Goal: Navigation & Orientation: Find specific page/section

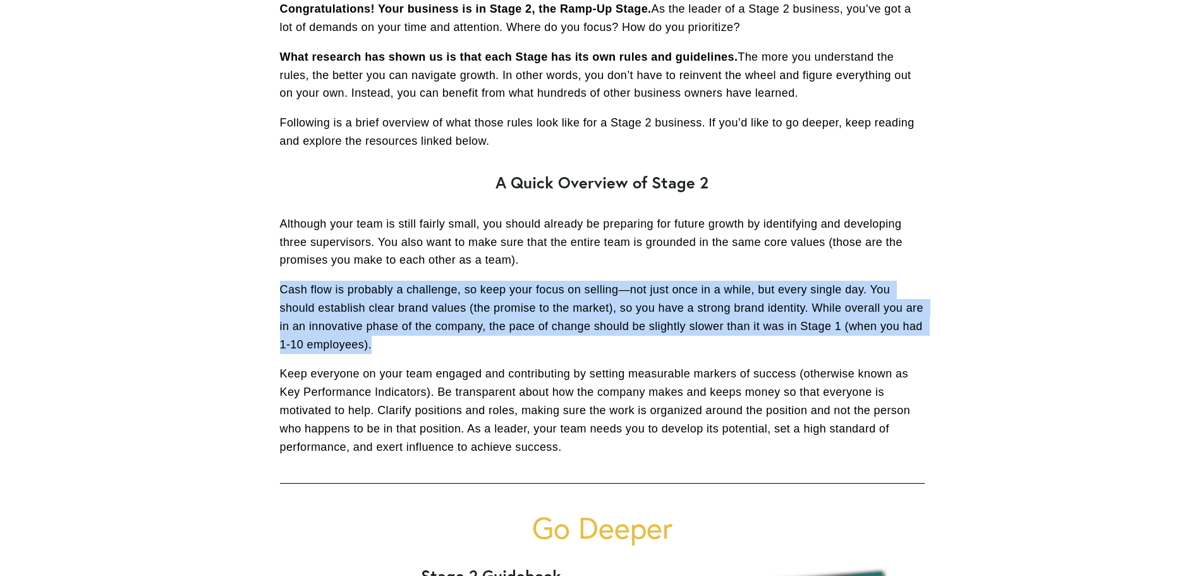
scroll to position [322, 0]
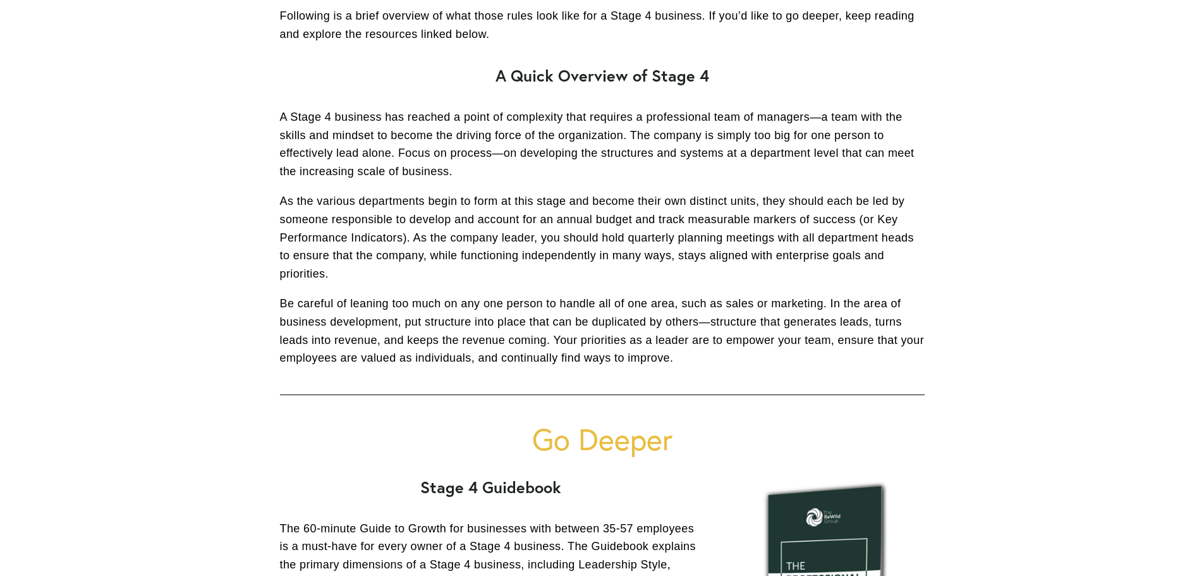
scroll to position [431, 0]
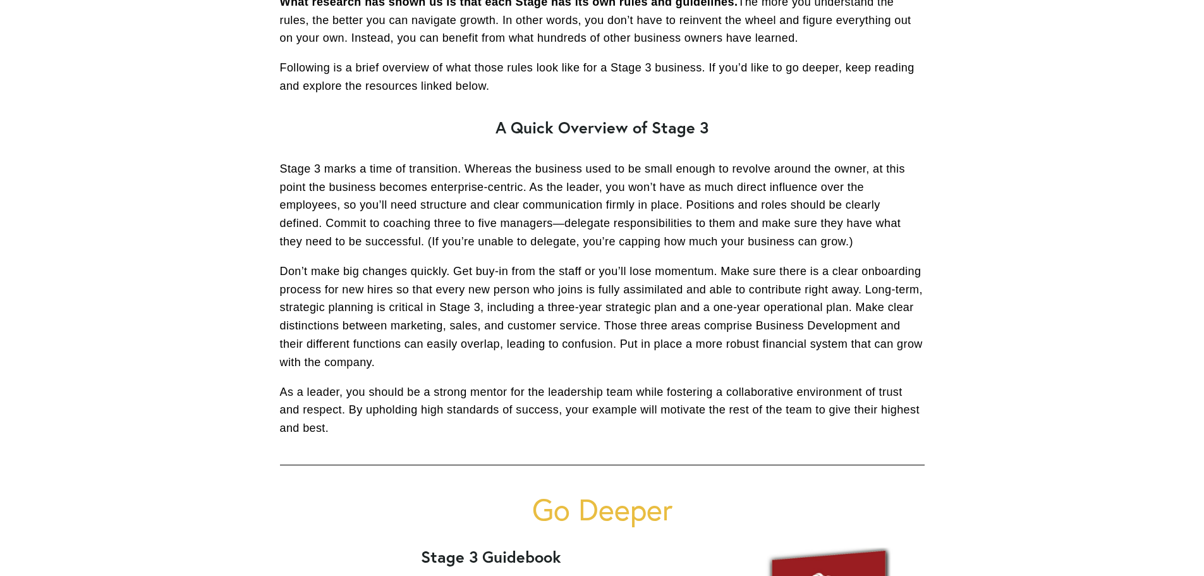
scroll to position [378, 0]
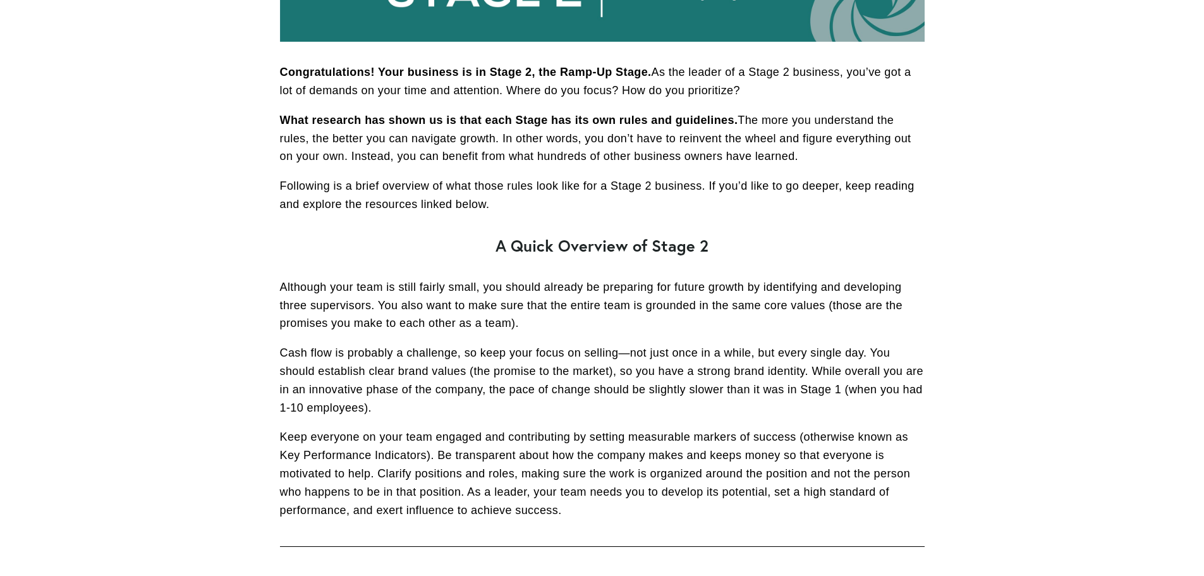
scroll to position [260, 0]
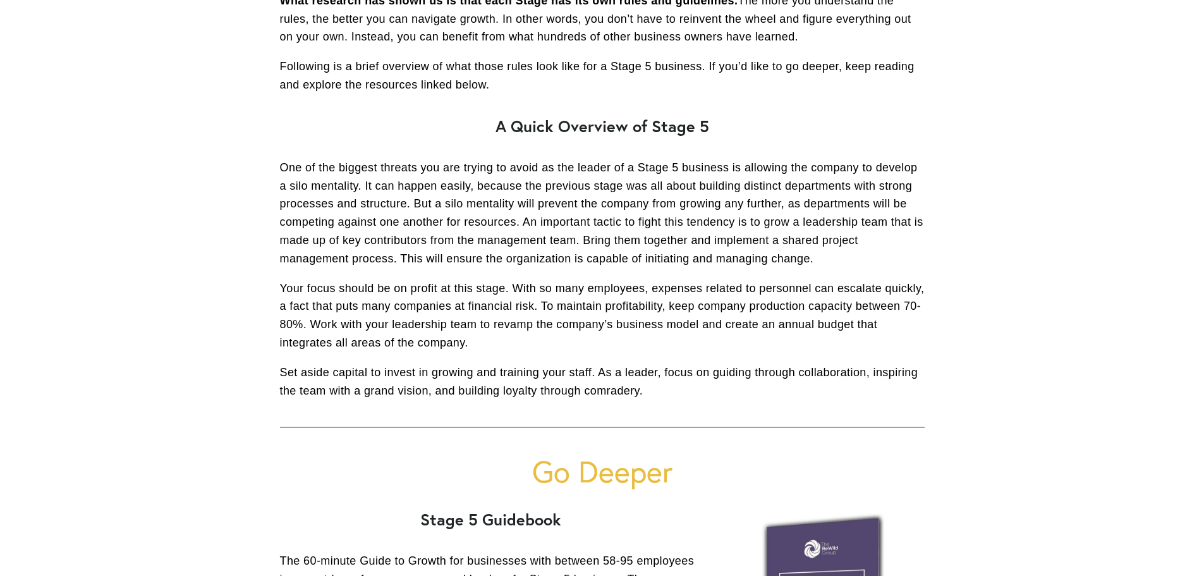
scroll to position [379, 0]
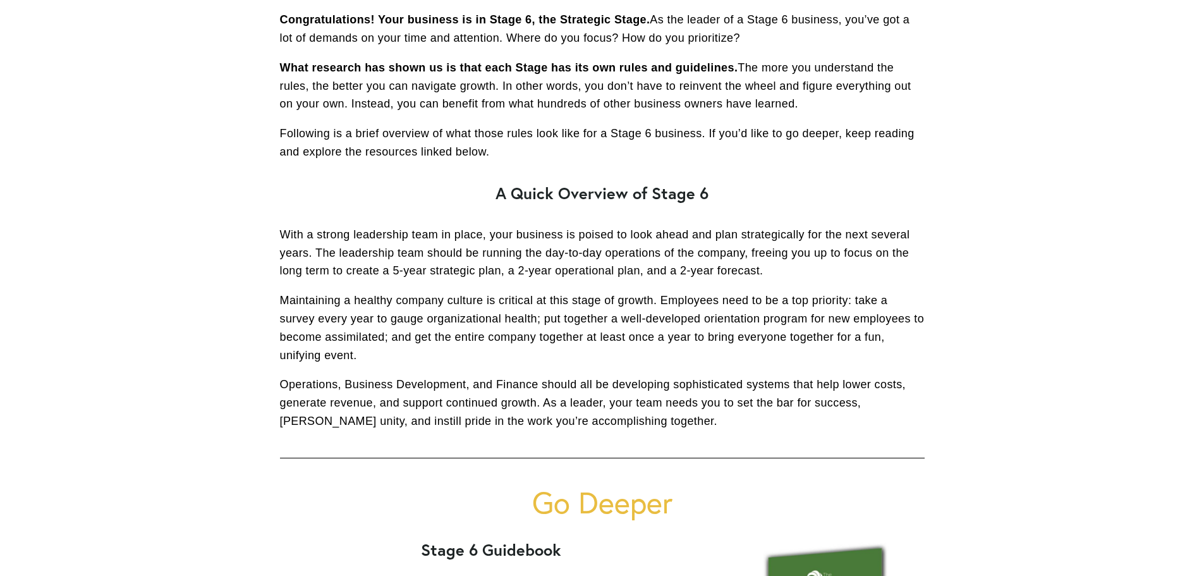
scroll to position [314, 0]
